Goal: Find contact information: Find contact information

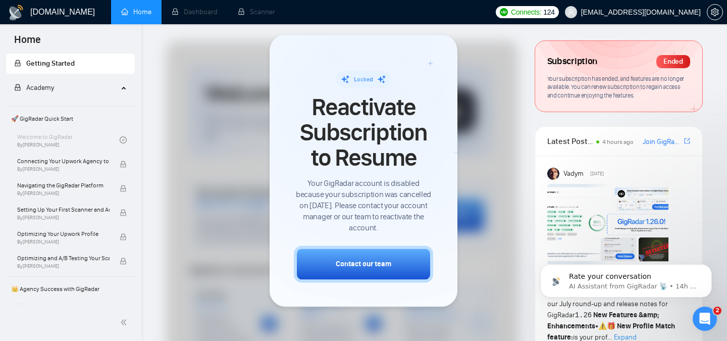
click at [717, 317] on div at bounding box center [363, 170] width 727 height 341
click at [707, 317] on icon "Open Intercom Messenger" at bounding box center [703, 317] width 17 height 17
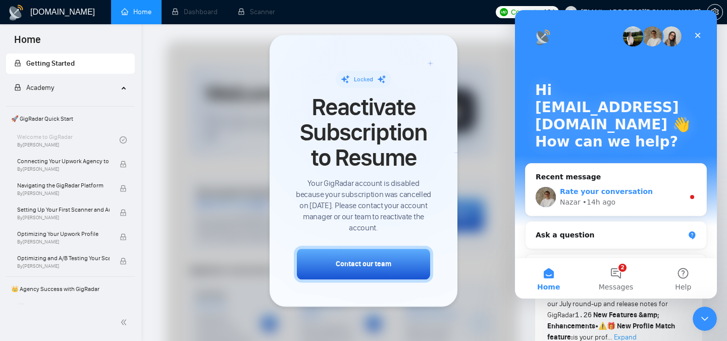
click at [656, 189] on div "Rate your conversation" at bounding box center [622, 191] width 124 height 11
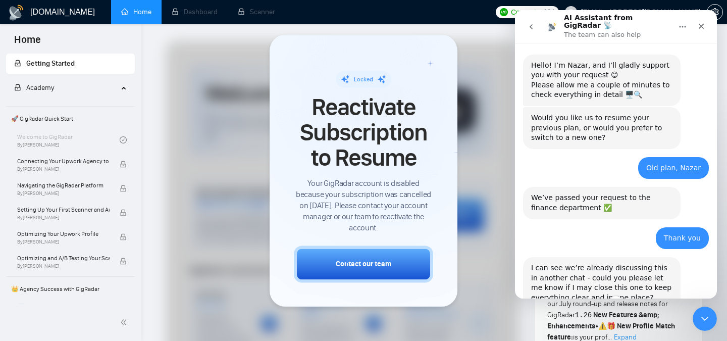
scroll to position [398, 0]
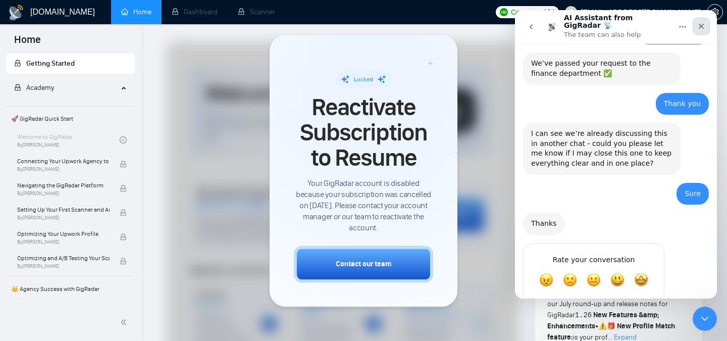
click at [701, 18] on div "Close" at bounding box center [701, 26] width 18 height 18
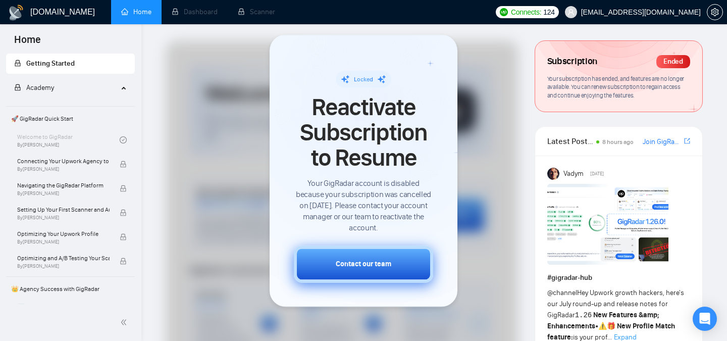
click at [353, 268] on div "Contact our team" at bounding box center [364, 263] width 56 height 11
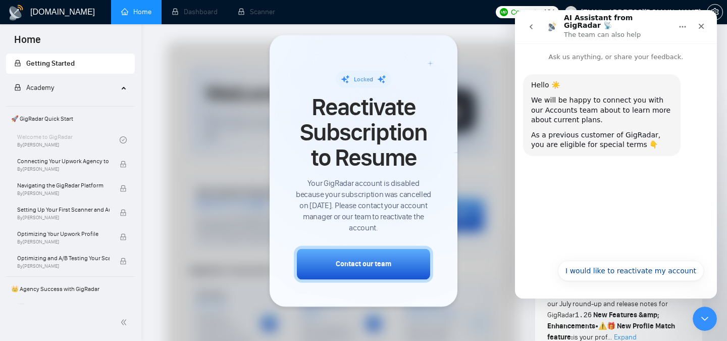
click at [531, 24] on icon "go back" at bounding box center [531, 27] width 8 height 8
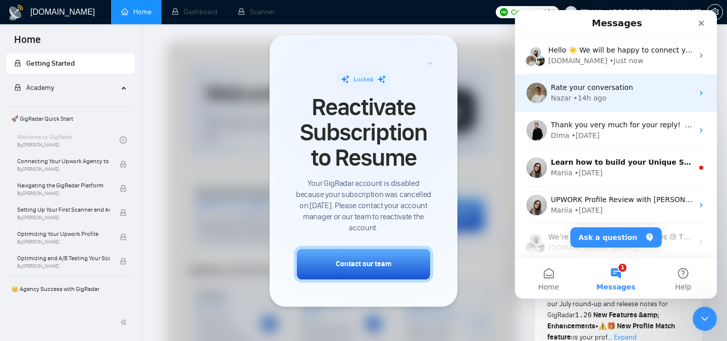
click at [585, 95] on div "• 14h ago" at bounding box center [589, 98] width 33 height 11
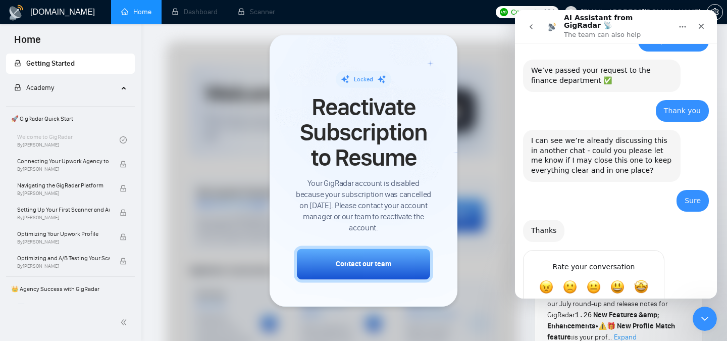
scroll to position [398, 0]
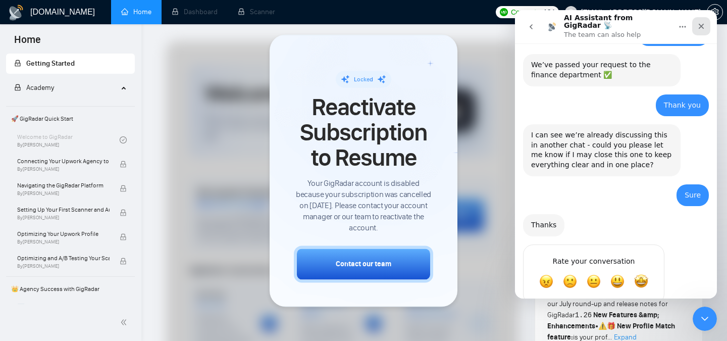
click at [705, 25] on icon "Close" at bounding box center [701, 26] width 8 height 8
